Goal: Task Accomplishment & Management: Manage account settings

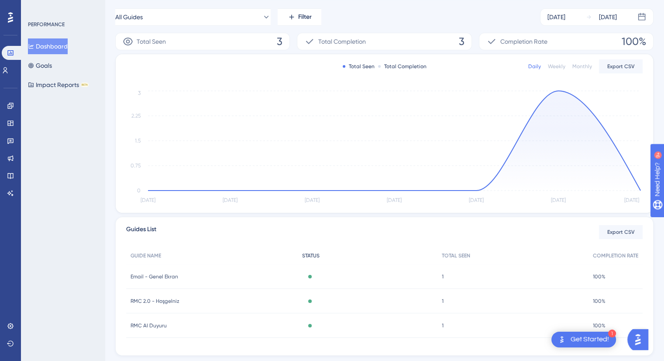
scroll to position [147, 0]
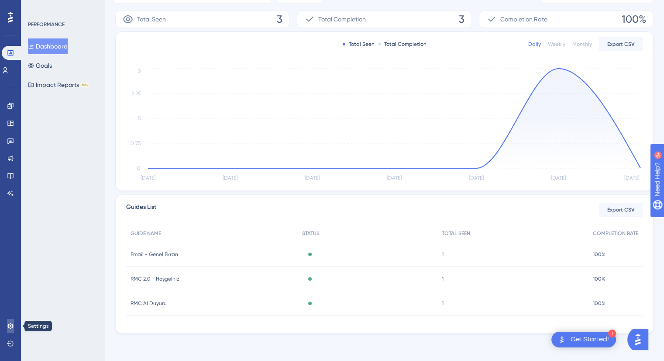
click at [9, 324] on icon at bounding box center [10, 326] width 6 height 6
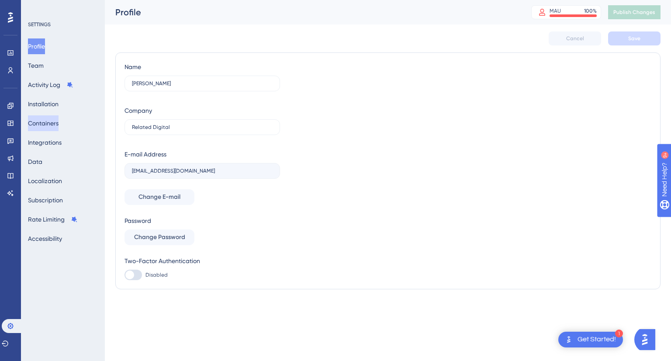
click at [58, 128] on button "Containers" at bounding box center [43, 123] width 31 height 16
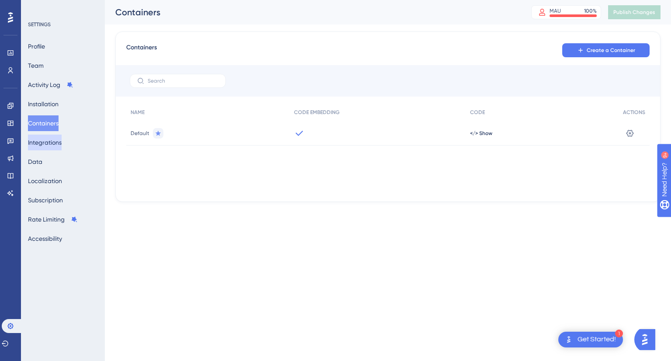
click at [56, 144] on button "Integrations" at bounding box center [45, 142] width 34 height 16
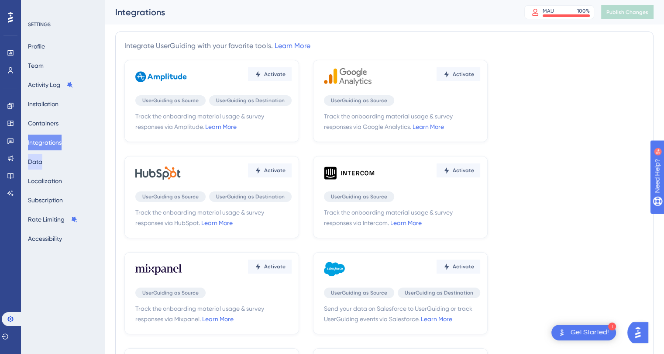
click at [42, 159] on button "Data" at bounding box center [35, 162] width 14 height 16
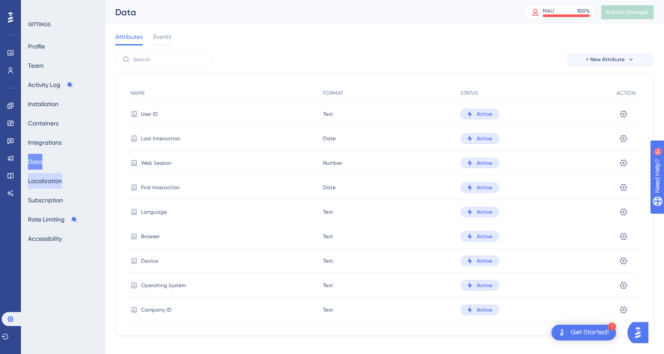
click at [35, 175] on button "Localization" at bounding box center [45, 181] width 34 height 16
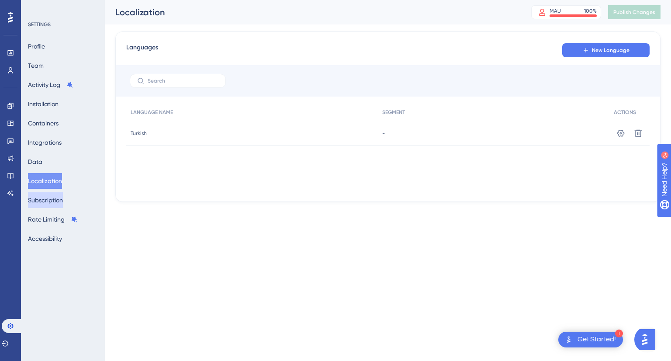
click at [57, 205] on button "Subscription" at bounding box center [45, 200] width 35 height 16
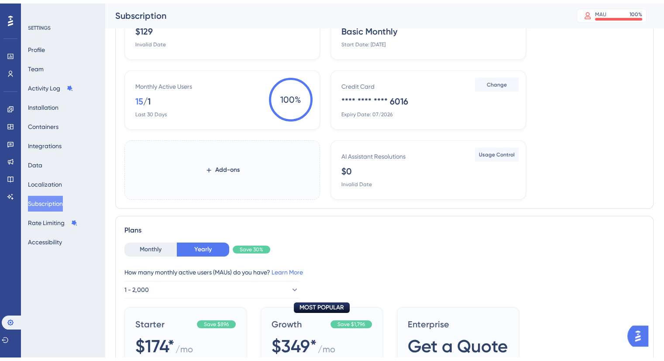
scroll to position [175, 0]
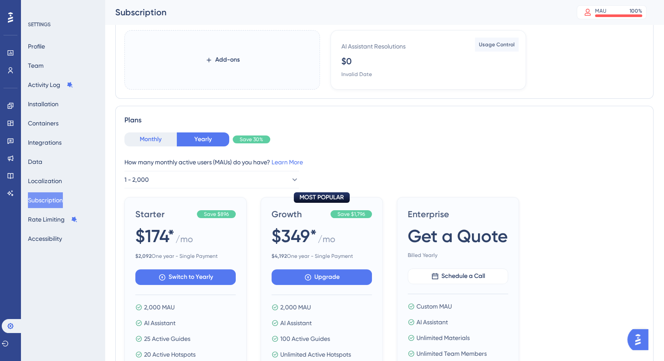
click at [143, 143] on button "Monthly" at bounding box center [150, 139] width 52 height 14
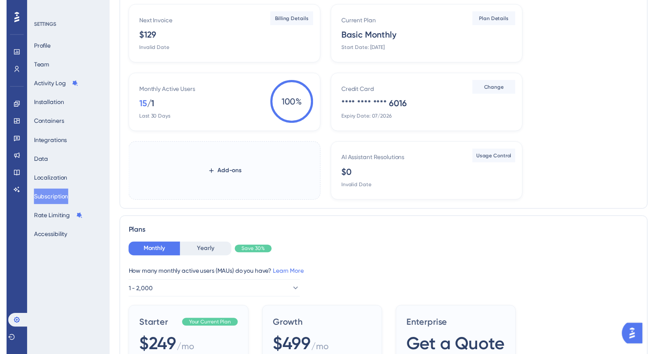
scroll to position [0, 0]
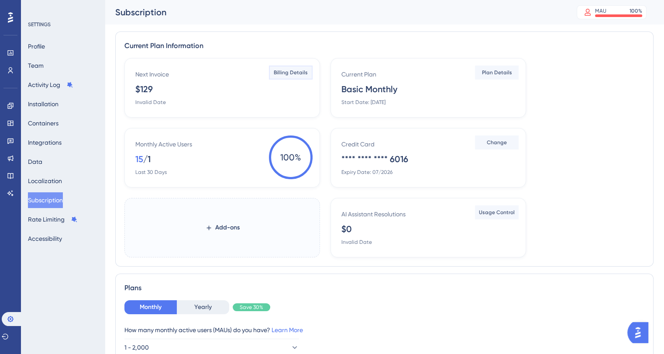
click at [296, 71] on span "Billing Details" at bounding box center [291, 72] width 34 height 7
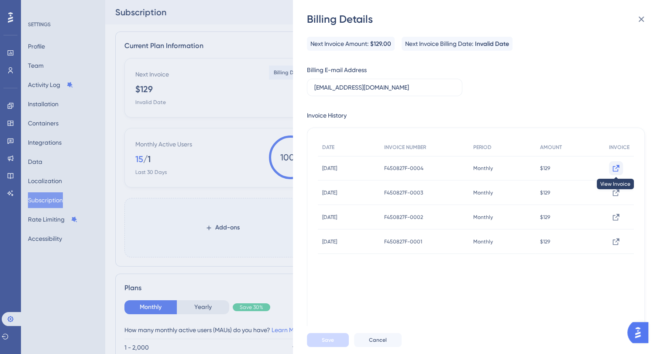
click at [611, 172] on button at bounding box center [616, 168] width 14 height 14
click at [613, 193] on icon at bounding box center [616, 192] width 9 height 9
click at [609, 213] on button at bounding box center [616, 217] width 14 height 14
click at [612, 242] on icon at bounding box center [616, 241] width 9 height 9
click at [255, 16] on div "Billing Details Next Invoice Amount: $129.00 Next Invoice Billing Date: Invalid…" at bounding box center [332, 177] width 664 height 354
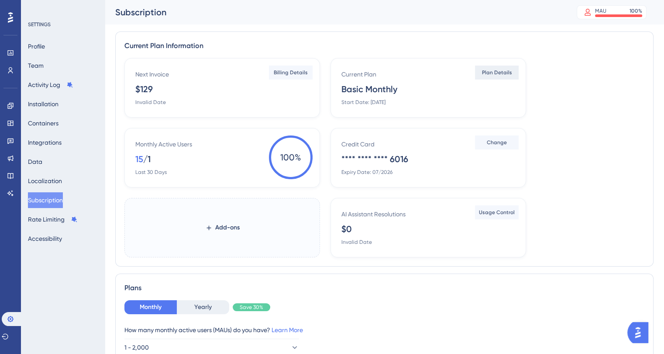
click at [496, 72] on span "Plan Details" at bounding box center [497, 72] width 30 height 7
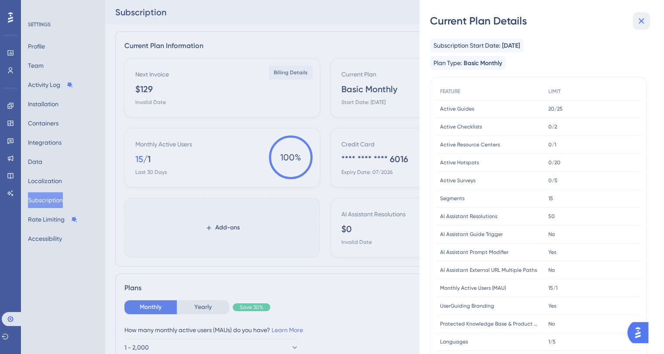
click at [636, 21] on icon at bounding box center [641, 21] width 10 height 10
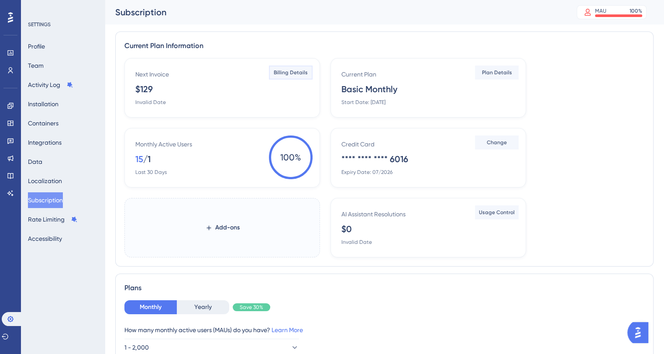
click at [296, 72] on span "Billing Details" at bounding box center [291, 72] width 34 height 7
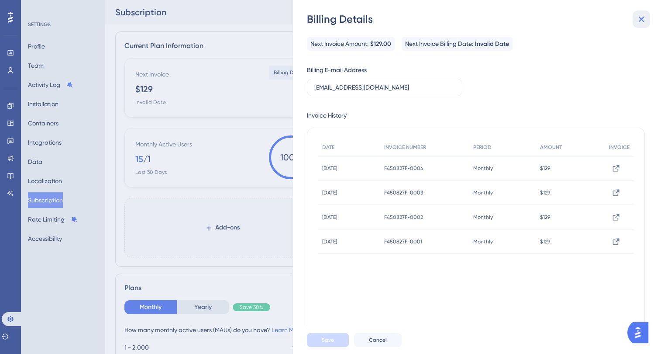
click at [645, 22] on icon at bounding box center [641, 19] width 10 height 10
